Goal: Task Accomplishment & Management: Complete application form

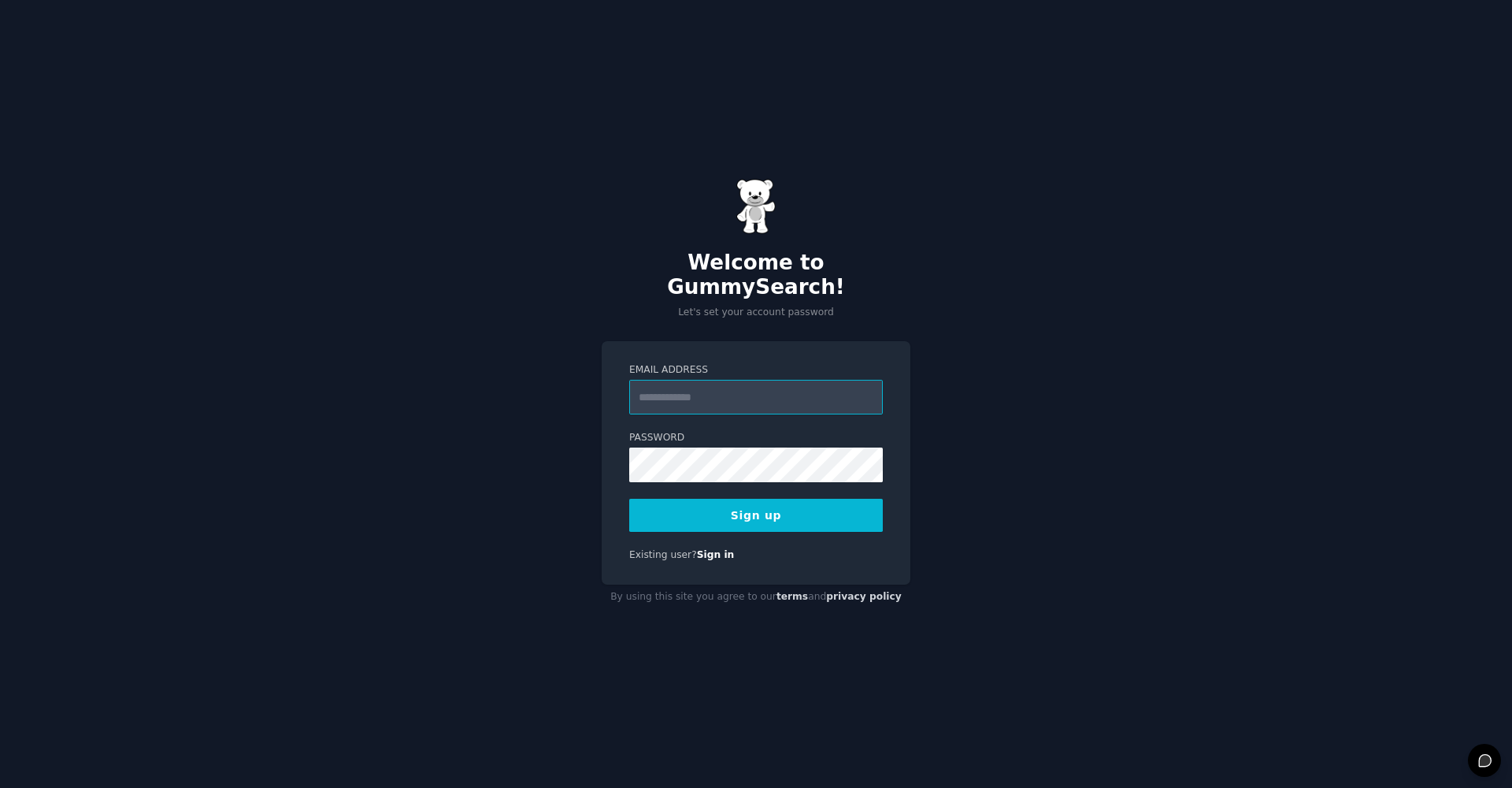
click at [763, 387] on input "Email Address" at bounding box center [756, 397] width 253 height 35
click at [806, 306] on p "Let's set your account password" at bounding box center [756, 313] width 309 height 15
click at [781, 380] on input "Email Address" at bounding box center [756, 397] width 253 height 35
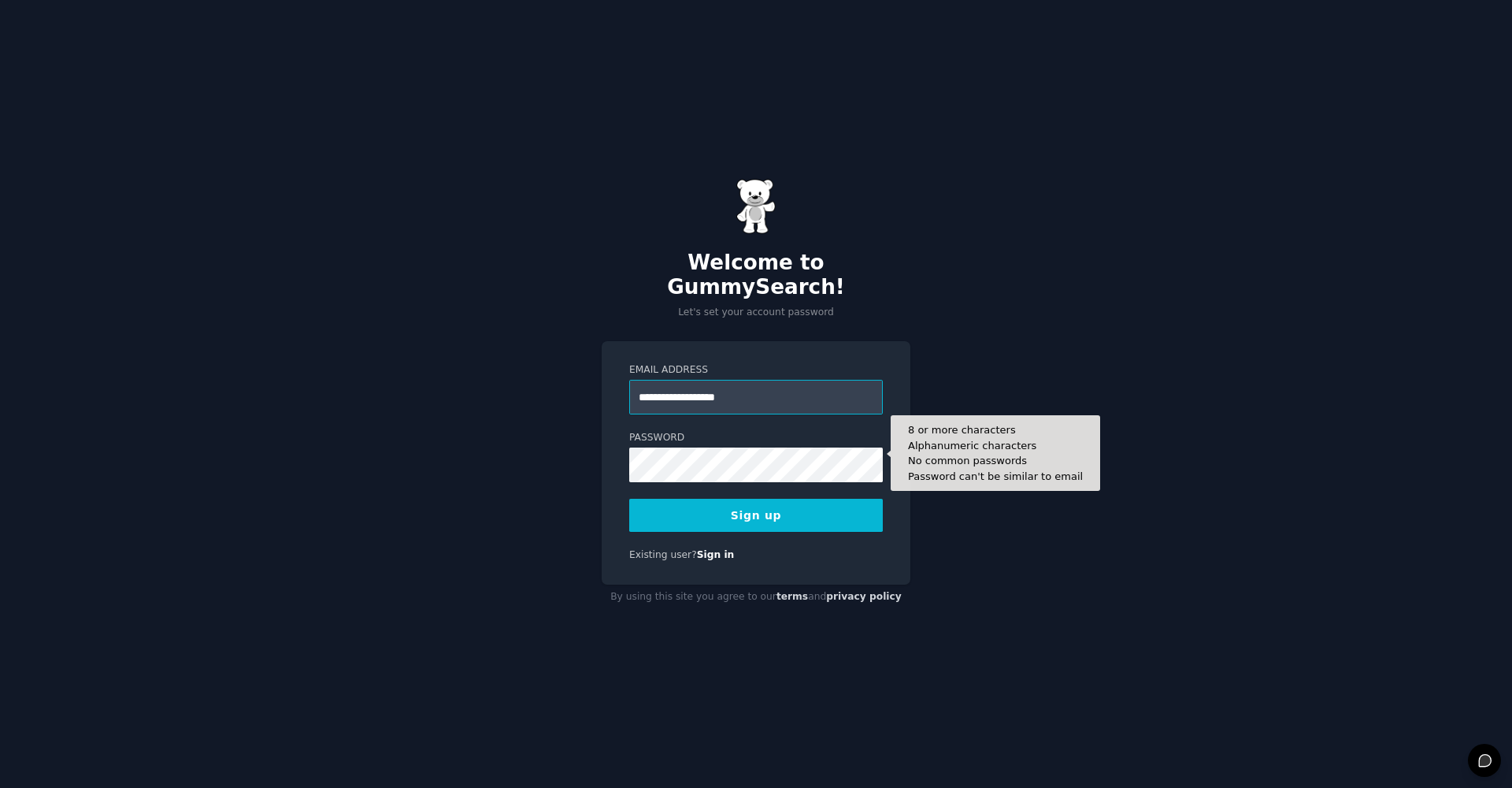
type input "**********"
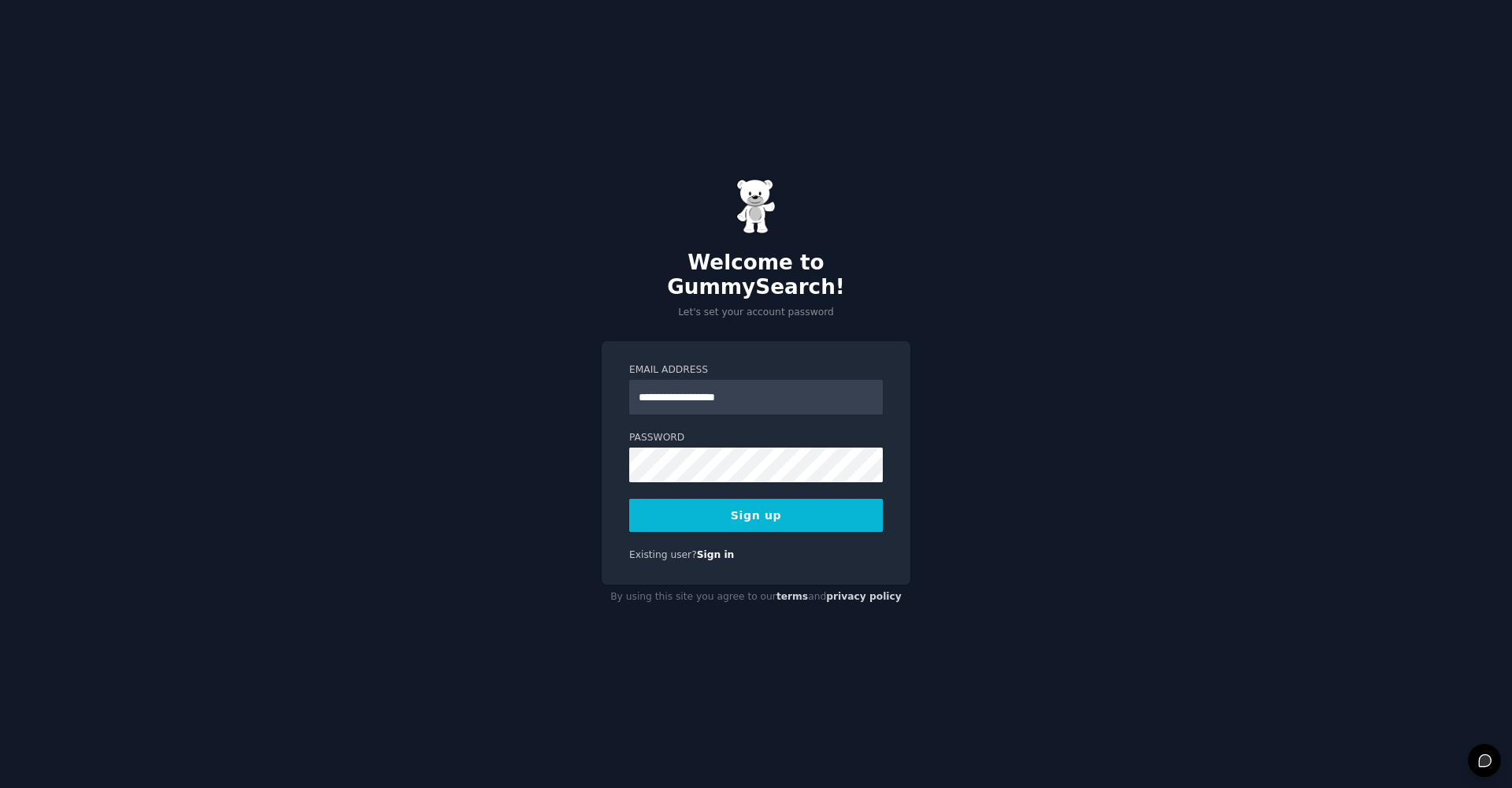
click at [773, 509] on button "Sign up" at bounding box center [756, 515] width 253 height 33
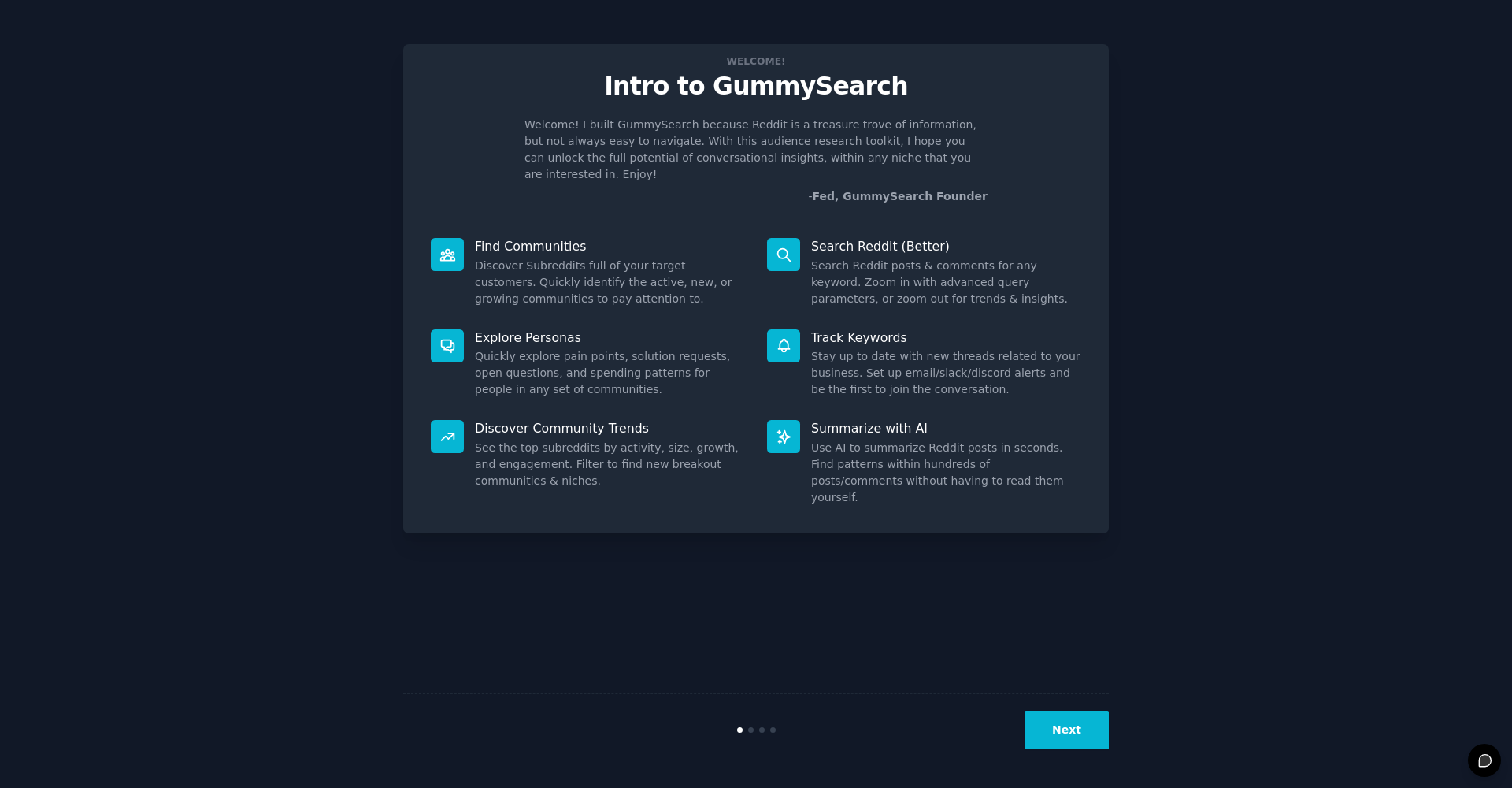
click at [1081, 741] on button "Next" at bounding box center [1066, 730] width 84 height 39
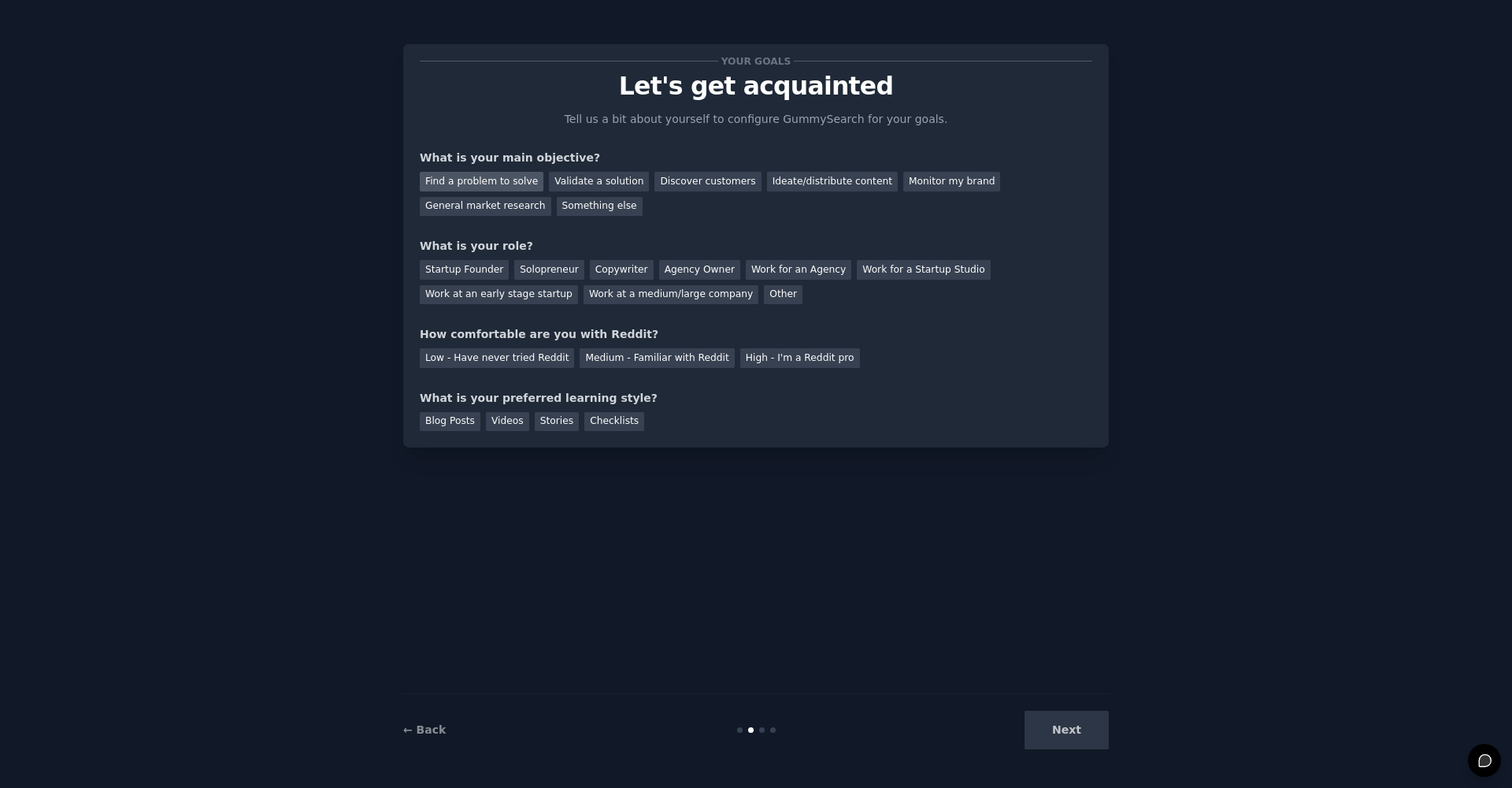
click at [531, 182] on div "Find a problem to solve" at bounding box center [481, 182] width 123 height 19
click at [551, 268] on div "Solopreneur" at bounding box center [549, 270] width 69 height 19
click at [622, 353] on div "Medium - Familiar with Reddit" at bounding box center [656, 358] width 154 height 19
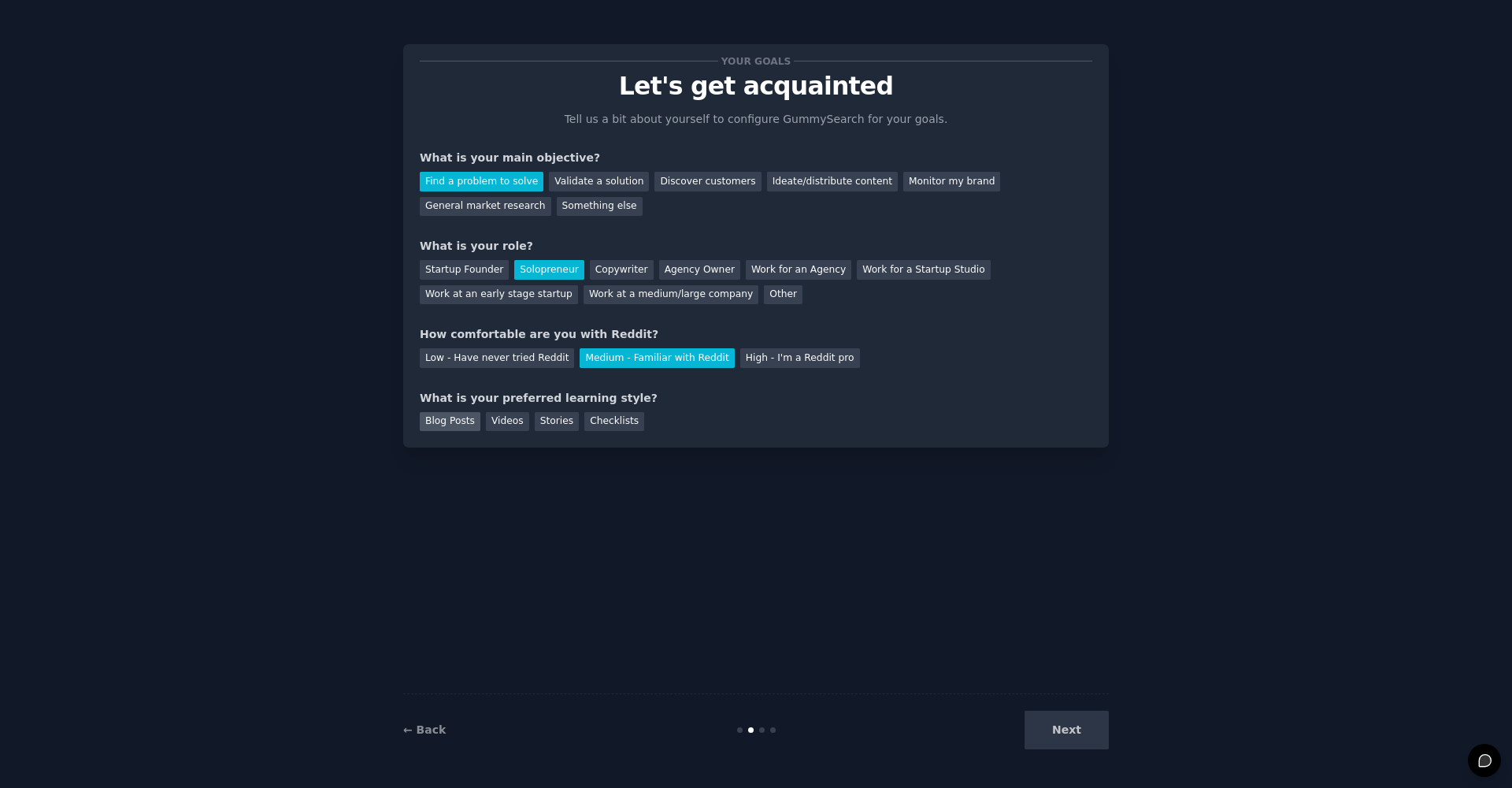
click at [453, 423] on div "Blog Posts" at bounding box center [450, 422] width 60 height 19
click at [446, 420] on div "Blog Posts" at bounding box center [450, 422] width 60 height 19
click at [588, 415] on div "Checklists" at bounding box center [615, 422] width 60 height 19
click at [553, 418] on div "Stories" at bounding box center [556, 422] width 44 height 19
click at [634, 420] on div "Checklists" at bounding box center [615, 422] width 60 height 19
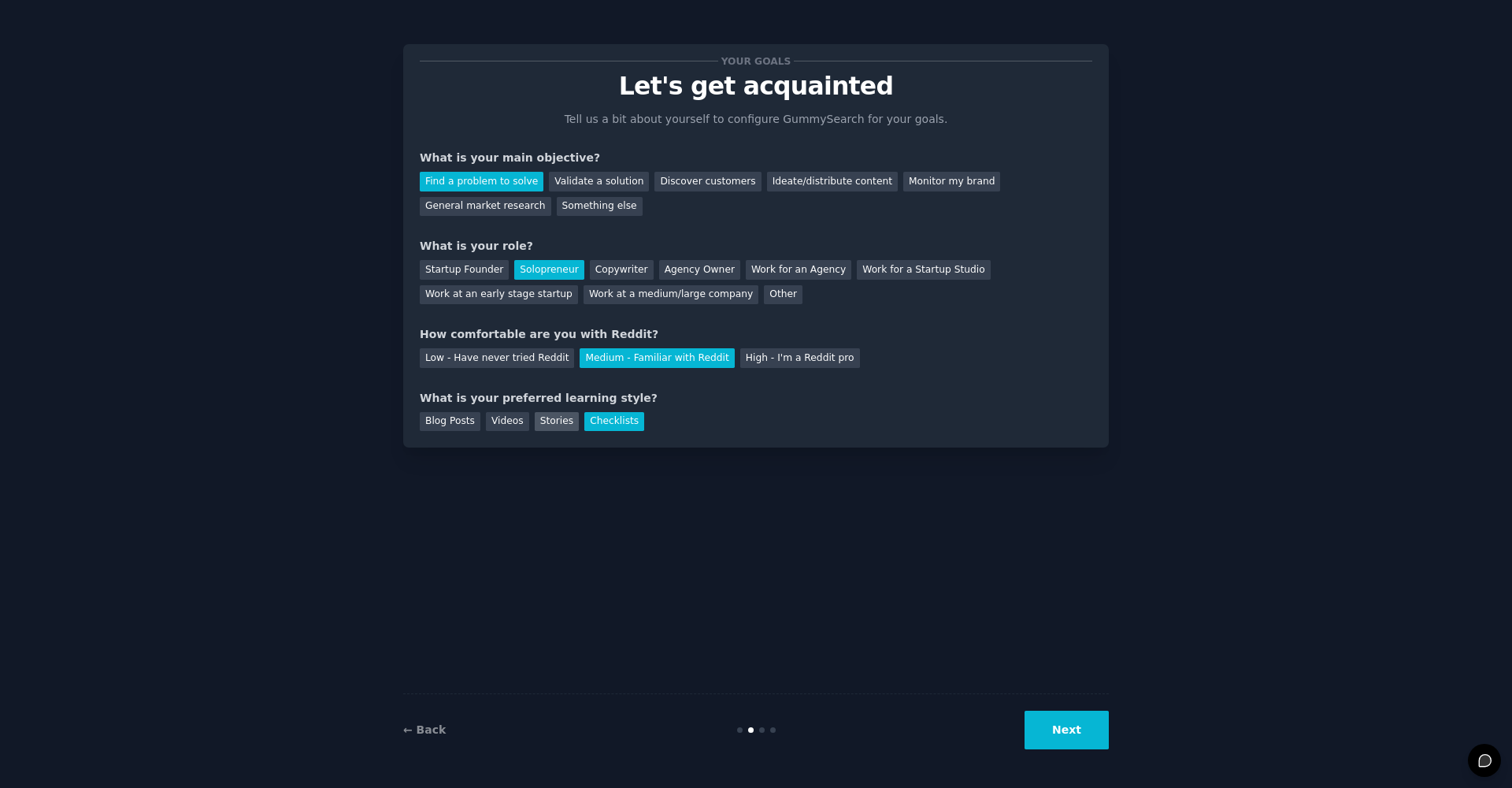
click at [570, 421] on div "Stories" at bounding box center [556, 422] width 44 height 19
click at [608, 420] on div "Checklists" at bounding box center [615, 422] width 60 height 19
click at [554, 423] on div "Stories" at bounding box center [556, 422] width 44 height 19
click at [1090, 723] on button "Next" at bounding box center [1066, 730] width 84 height 39
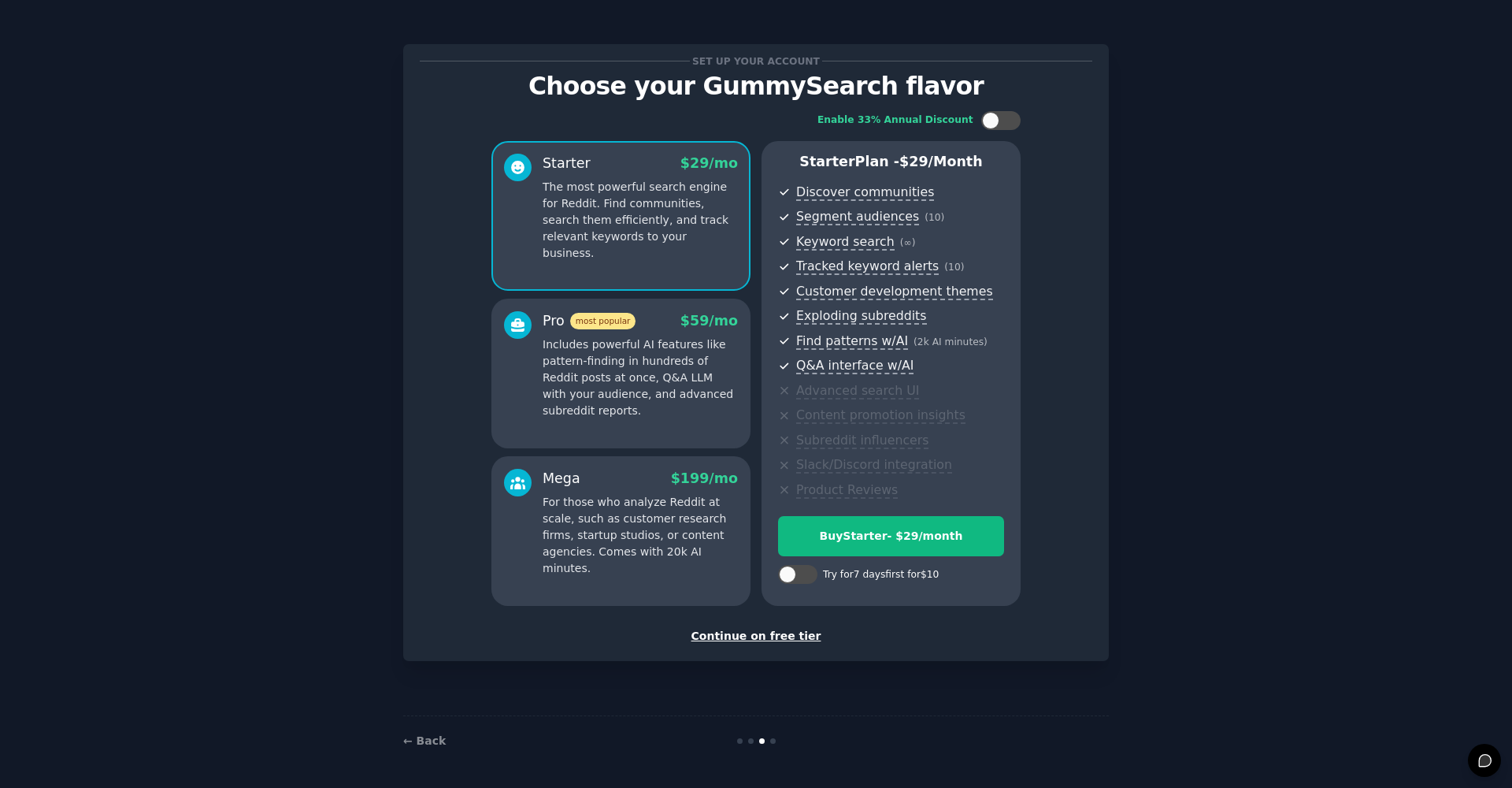
click at [772, 744] on div "← Back" at bounding box center [756, 740] width 706 height 51
click at [775, 742] on div at bounding box center [773, 741] width 6 height 6
click at [785, 632] on div "Continue on free tier" at bounding box center [756, 635] width 673 height 17
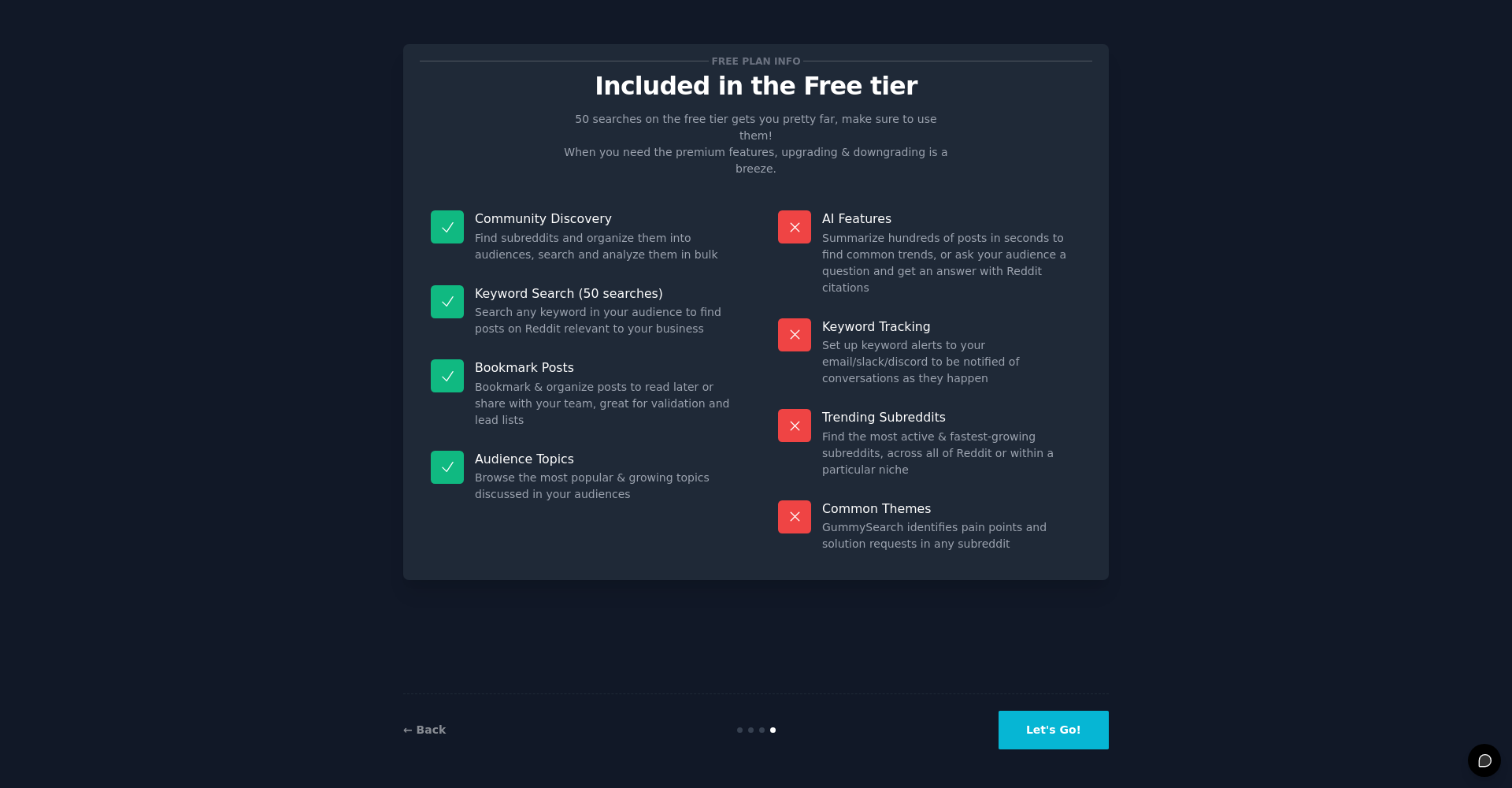
click at [1043, 740] on button "Let's Go!" at bounding box center [1054, 730] width 111 height 39
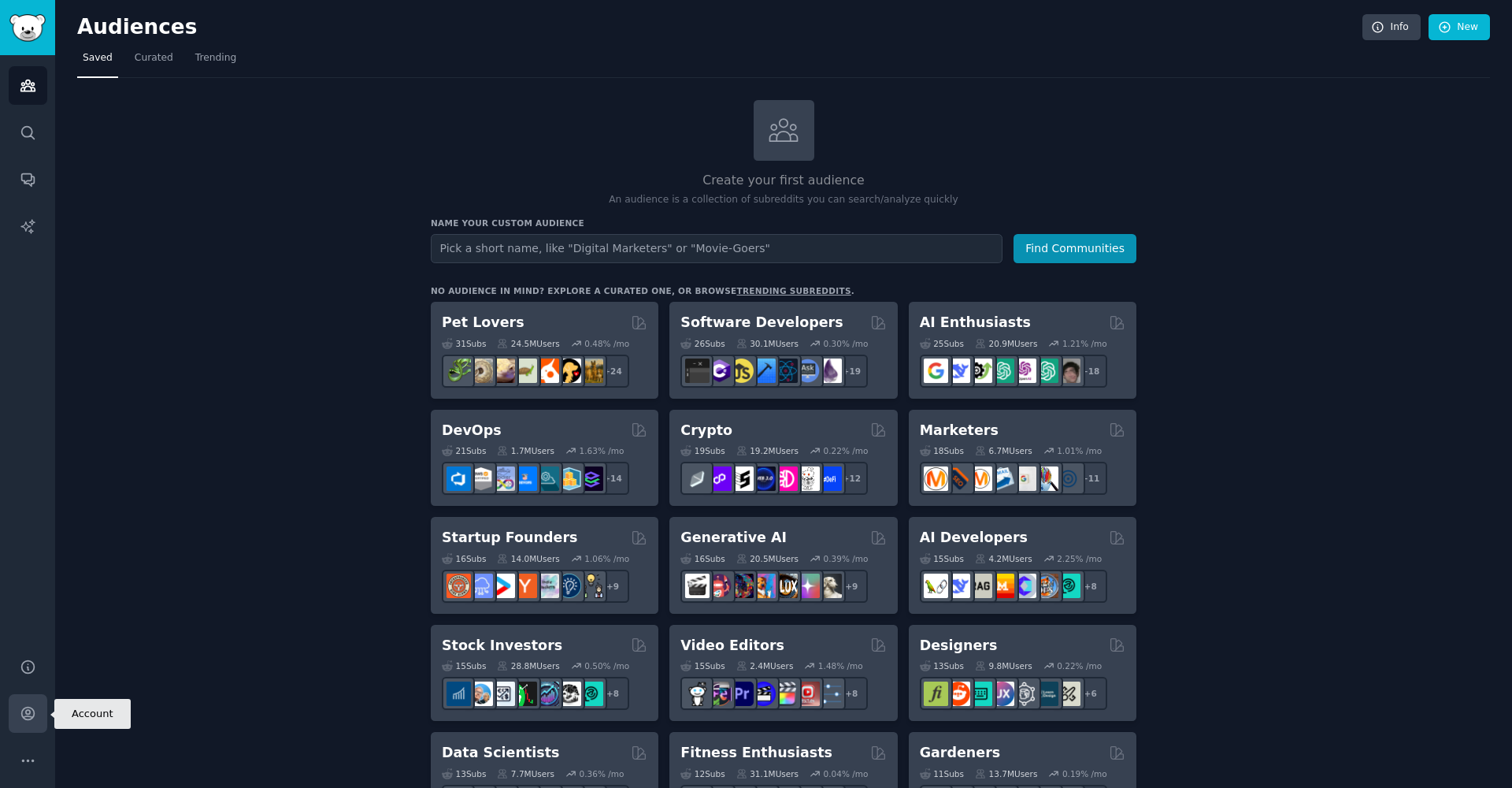
click at [30, 714] on icon "Sidebar" at bounding box center [27, 713] width 17 height 17
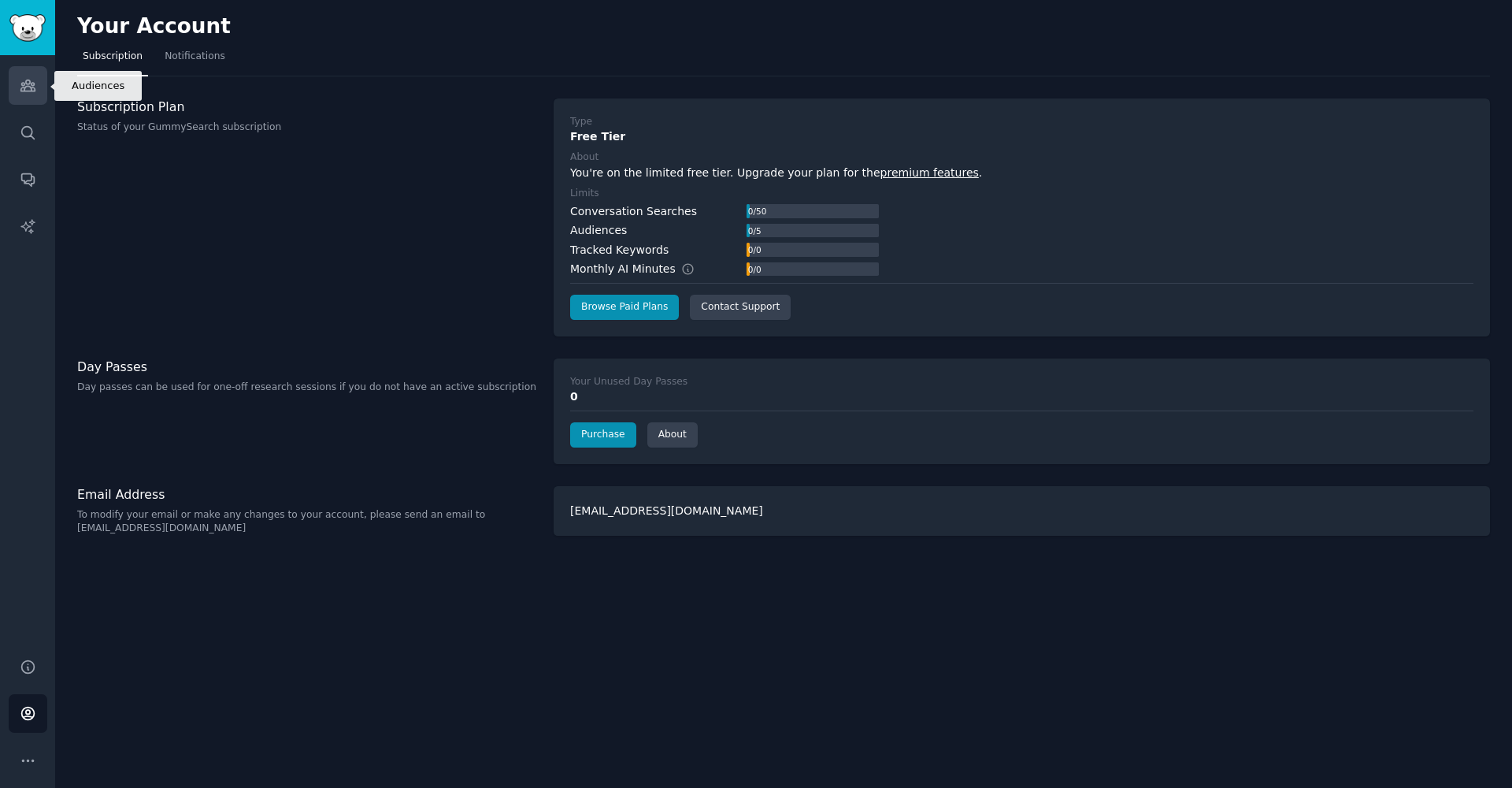
click at [43, 86] on link "Audiences" at bounding box center [28, 86] width 39 height 39
